Goal: Task Accomplishment & Management: Use online tool/utility

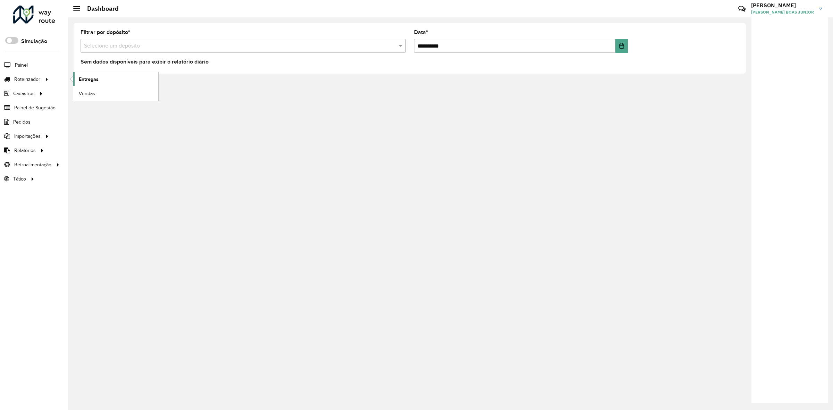
click at [95, 82] on span "Entregas" at bounding box center [89, 79] width 20 height 7
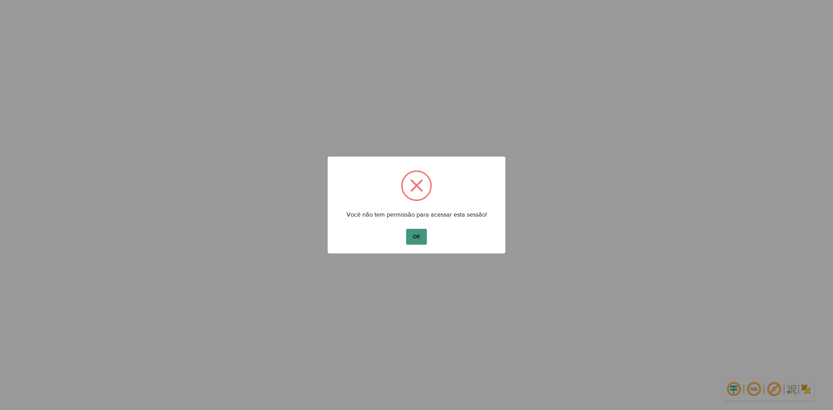
click at [416, 242] on button "OK" at bounding box center [416, 237] width 20 height 16
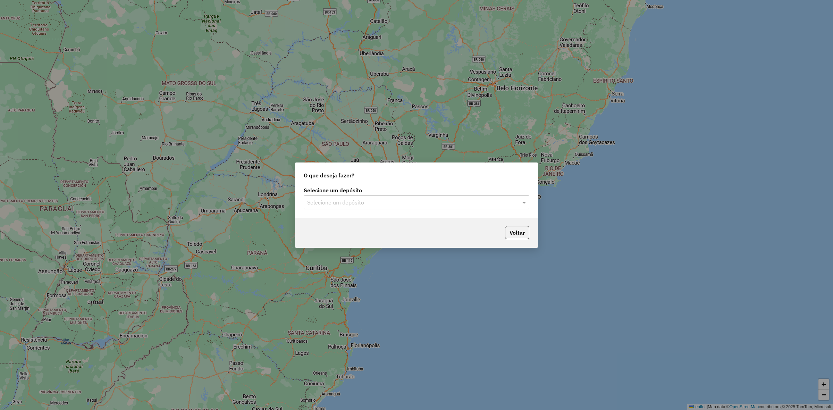
click at [355, 211] on div "Selecione um depósito Selecione um depósito" at bounding box center [416, 201] width 242 height 33
click at [344, 200] on input "text" at bounding box center [409, 203] width 205 height 8
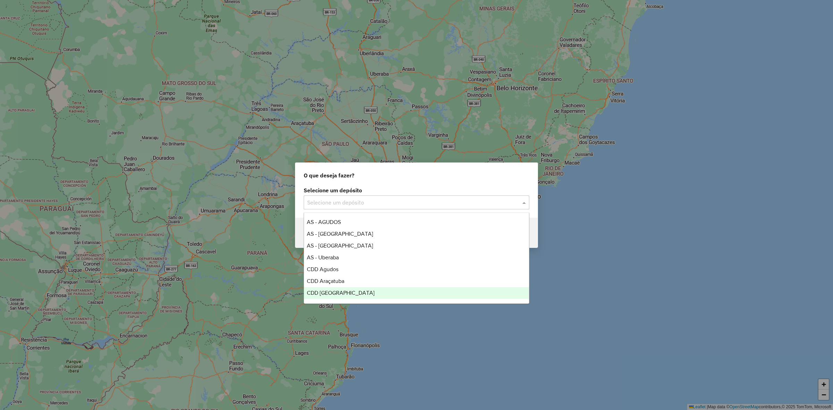
click at [345, 292] on span "CDD [GEOGRAPHIC_DATA]" at bounding box center [341, 293] width 68 height 6
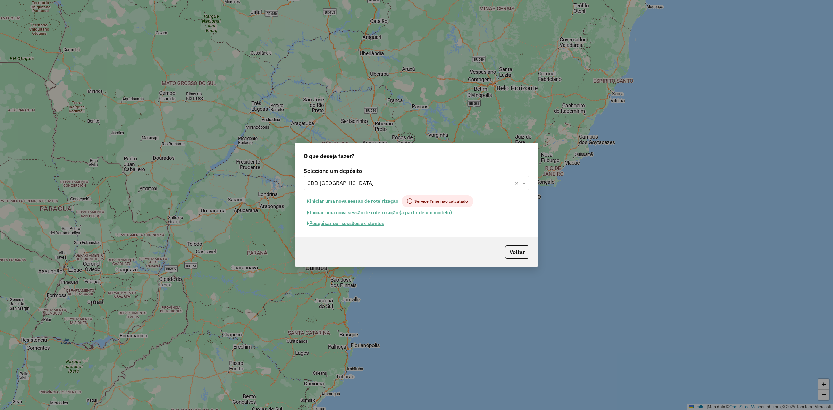
click at [348, 223] on button "Pesquisar por sessões existentes" at bounding box center [346, 223] width 84 height 11
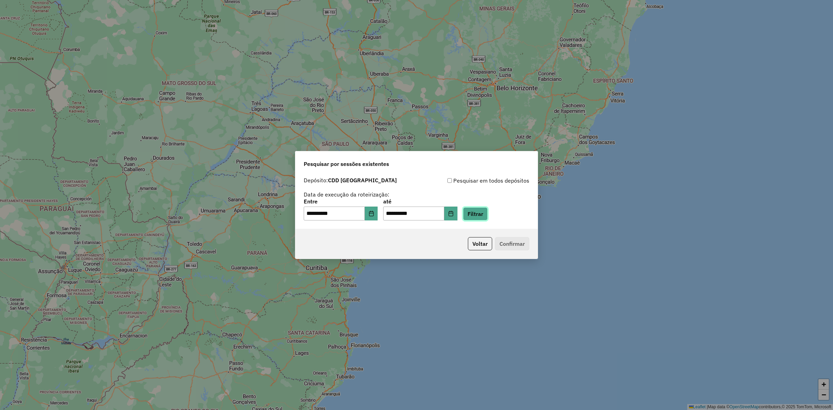
click at [488, 215] on button "Filtrar" at bounding box center [475, 213] width 25 height 13
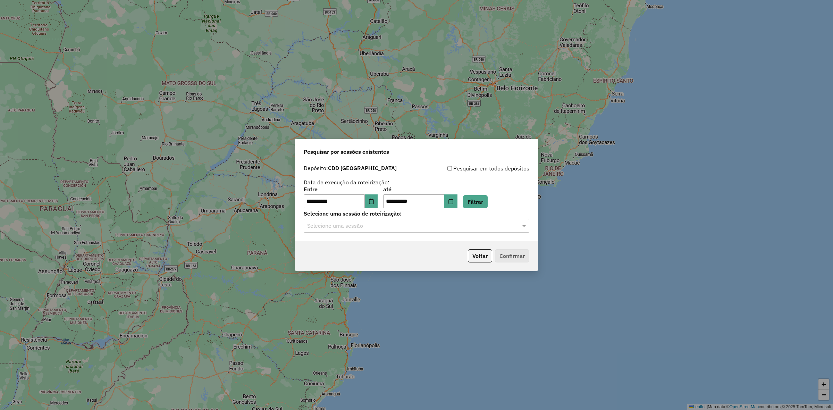
click at [377, 223] on input "text" at bounding box center [409, 226] width 205 height 8
click at [382, 250] on div "1230937 - [DATE] 17:08" at bounding box center [416, 246] width 225 height 12
click at [506, 252] on button "Confirmar" at bounding box center [512, 255] width 34 height 13
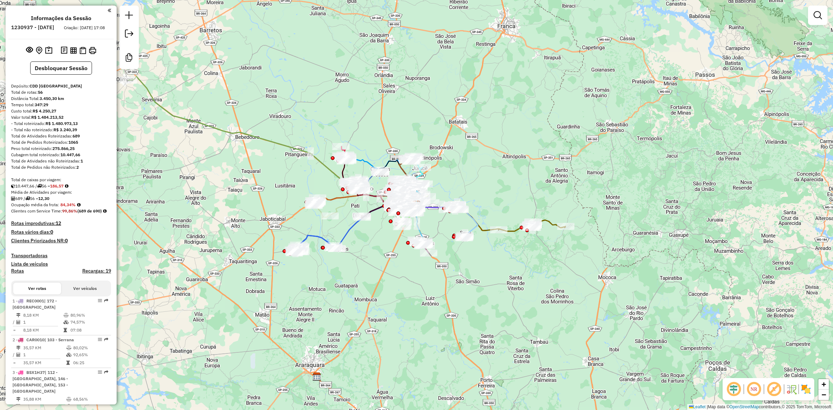
click at [93, 244] on h4 "Clientes Priorizados NR: 0" at bounding box center [61, 241] width 100 height 6
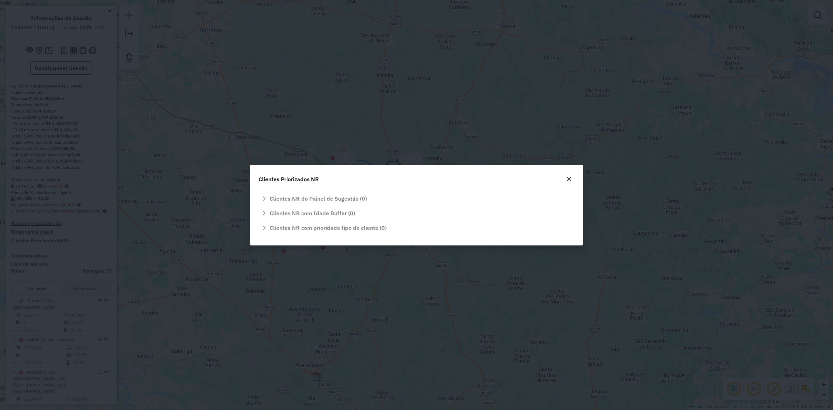
drag, startPoint x: 431, startPoint y: 91, endPoint x: 548, endPoint y: 142, distance: 127.0
click at [435, 92] on div "Clientes Priorizados NR Clientes NR do Painel de Sugestão (0) Clientes NR com I…" at bounding box center [416, 205] width 833 height 410
click at [571, 177] on icon "button" at bounding box center [569, 179] width 5 height 5
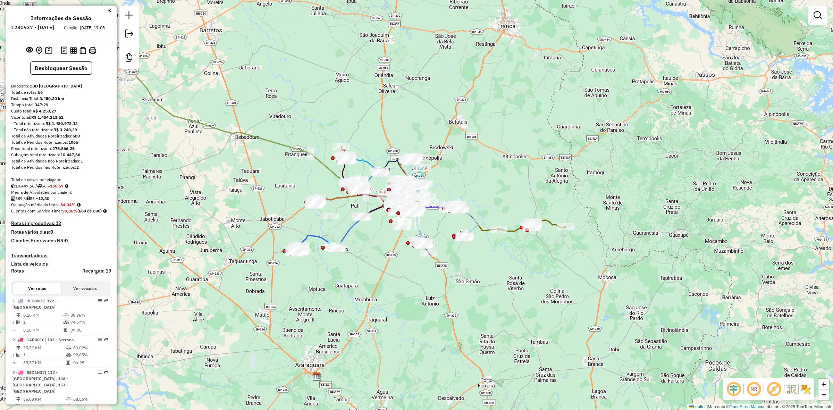
click at [100, 102] on div "Distância Total: 3.450,30 km" at bounding box center [61, 98] width 100 height 6
click at [76, 102] on div "Distância Total: 3.450,30 km" at bounding box center [61, 98] width 100 height 6
click at [89, 95] on div "Total de rotas: 56" at bounding box center [61, 92] width 100 height 6
click at [54, 226] on h4 "Rotas improdutivas: 12" at bounding box center [61, 223] width 100 height 6
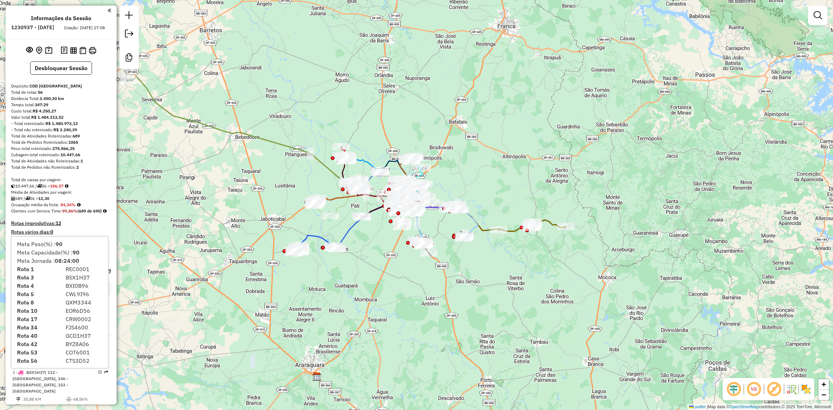
click at [89, 226] on h4 "Rotas improdutivas: 12" at bounding box center [61, 223] width 100 height 6
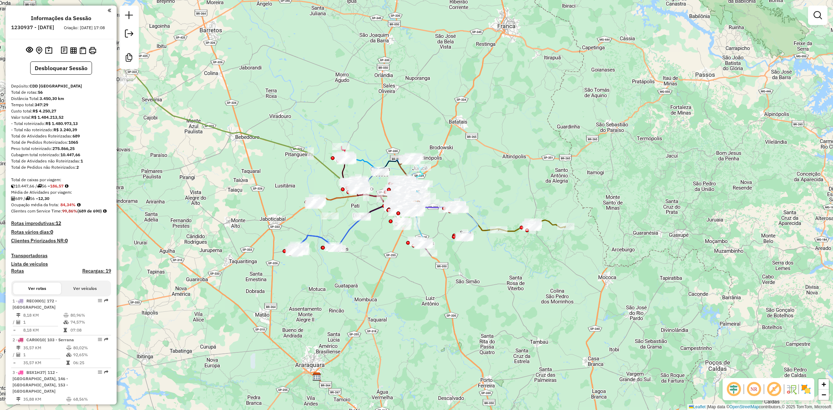
click at [55, 226] on h4 "Rotas improdutivas: 12" at bounding box center [61, 223] width 100 height 6
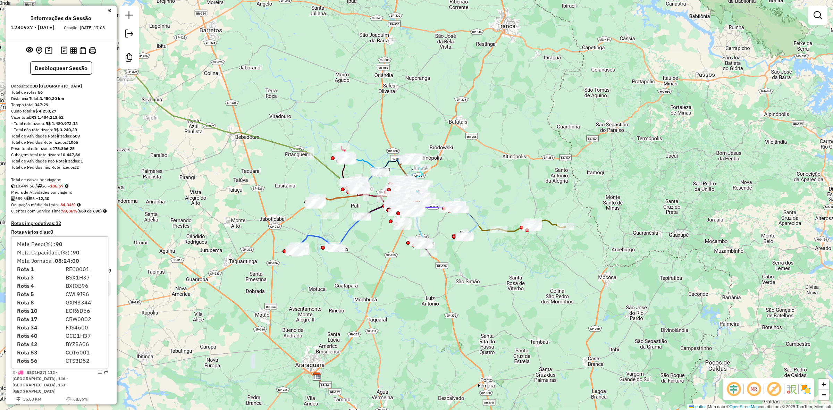
click at [88, 189] on div "10.447,66 / 56 = 186,57" at bounding box center [61, 186] width 100 height 6
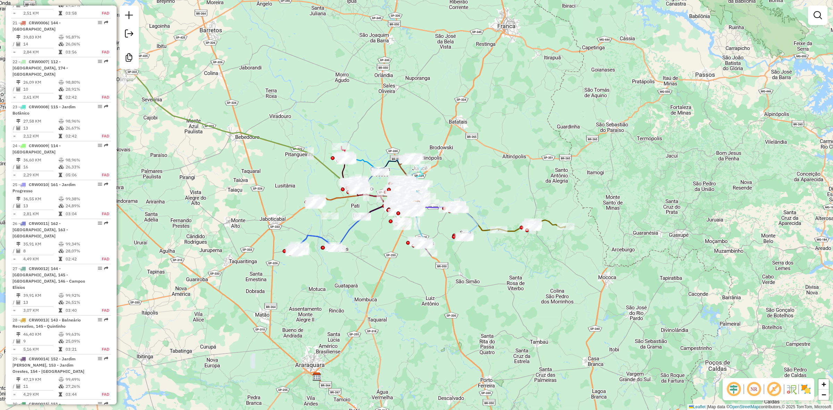
scroll to position [1085, 0]
